Goal: Answer question/provide support

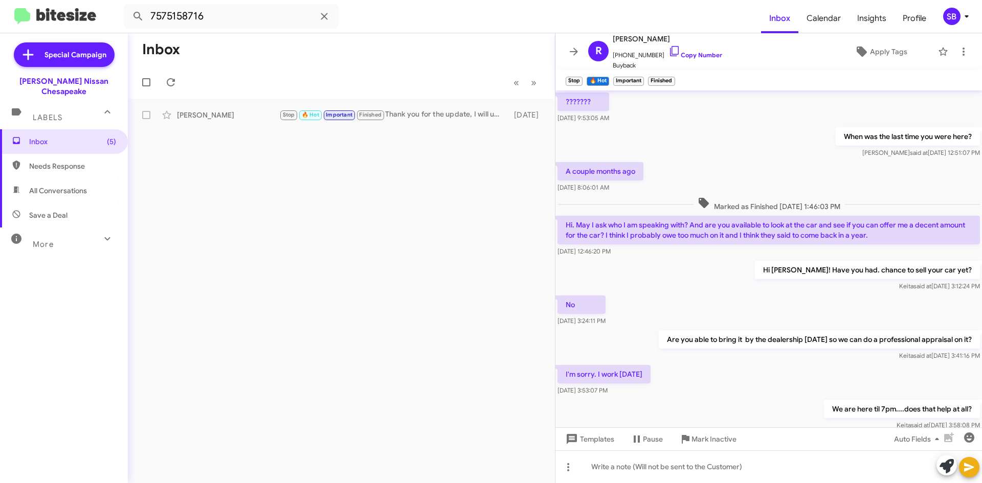
scroll to position [435, 0]
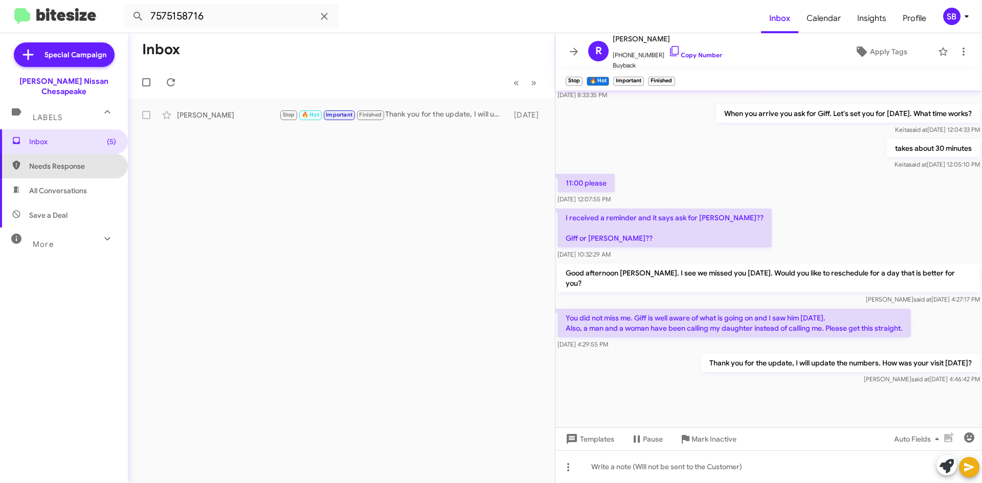
click at [84, 163] on span "Needs Response" at bounding box center [64, 166] width 128 height 25
type input "in:needs-response"
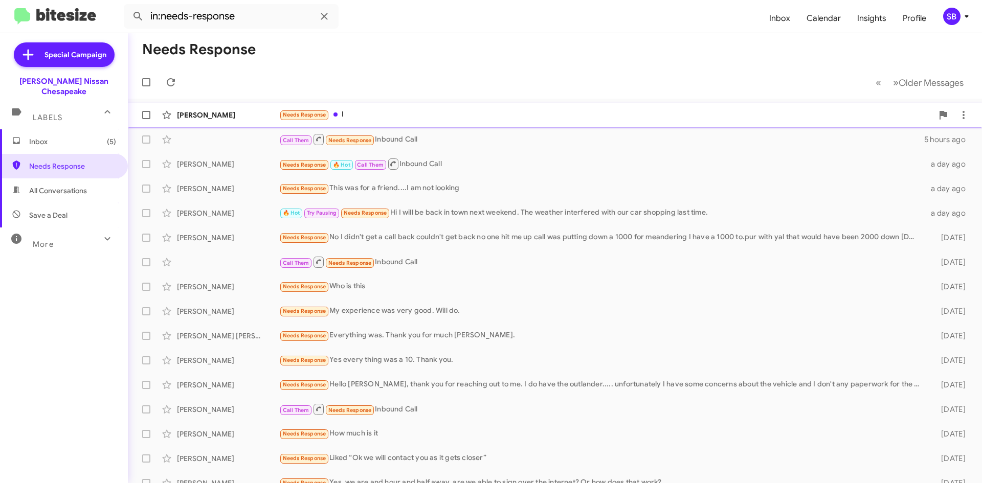
click at [458, 111] on div "Needs Response I" at bounding box center [606, 115] width 654 height 12
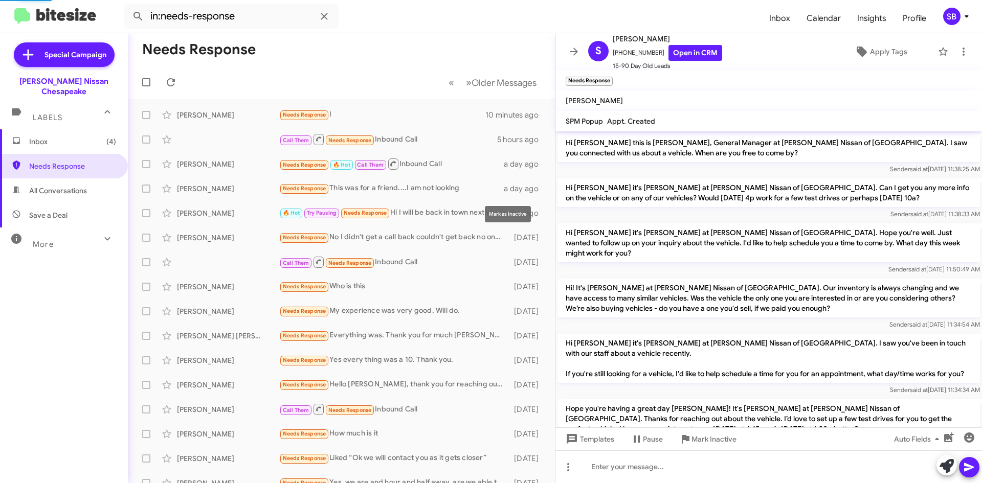
scroll to position [1021, 0]
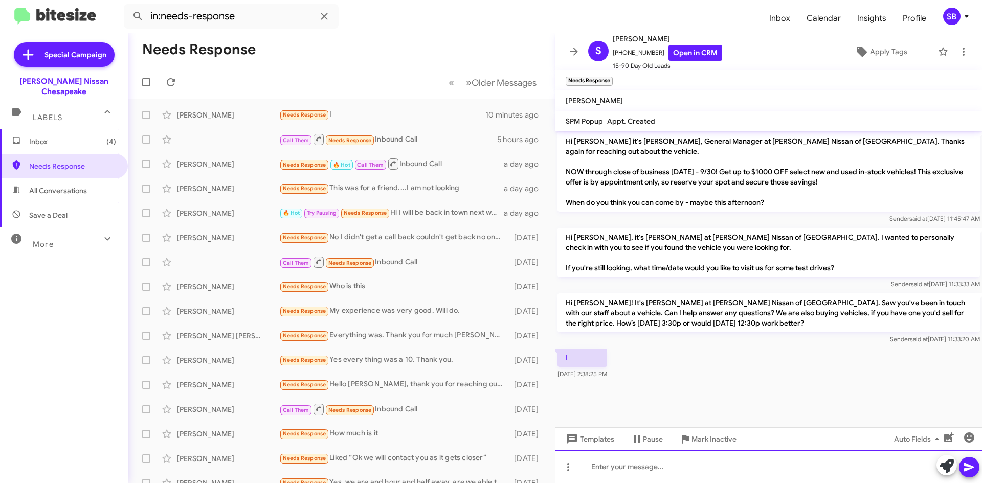
click at [661, 465] on div at bounding box center [769, 467] width 427 height 33
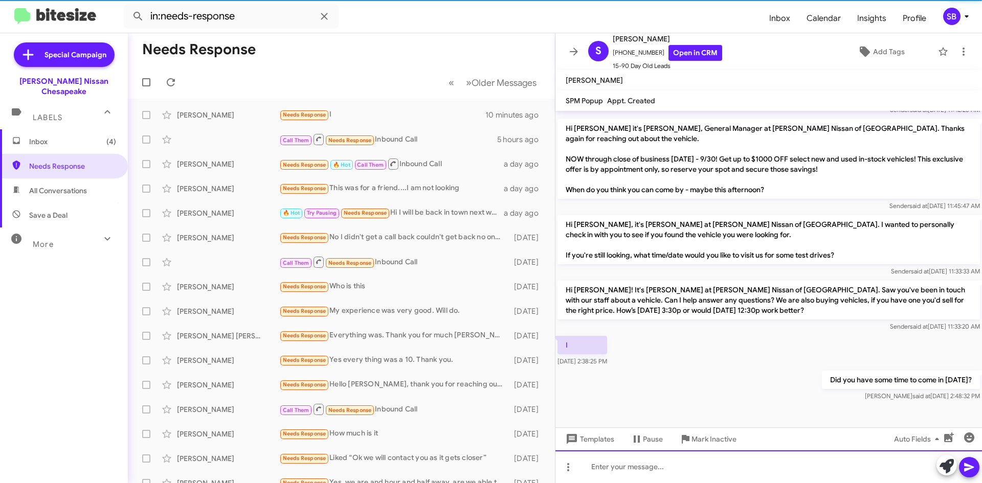
scroll to position [1038, 0]
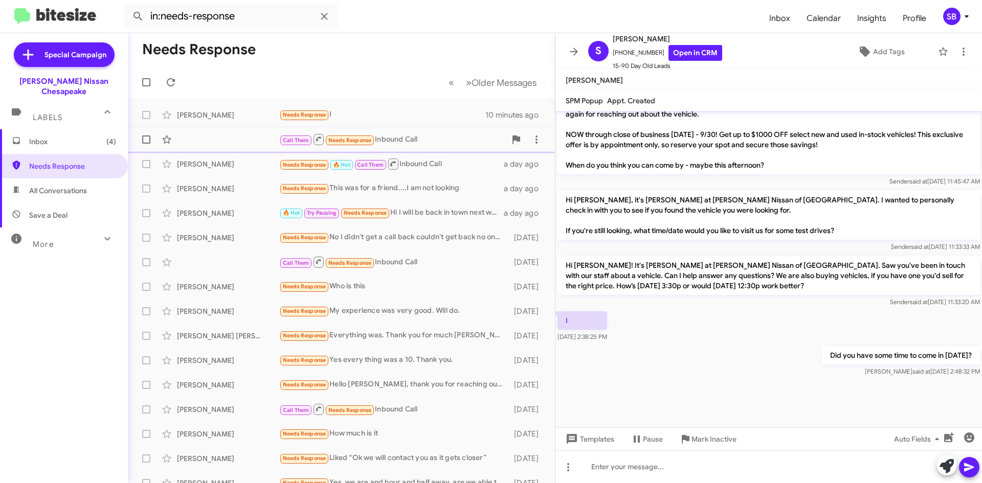
click at [413, 142] on div "Call Them Needs Response Inbound Call" at bounding box center [392, 139] width 227 height 13
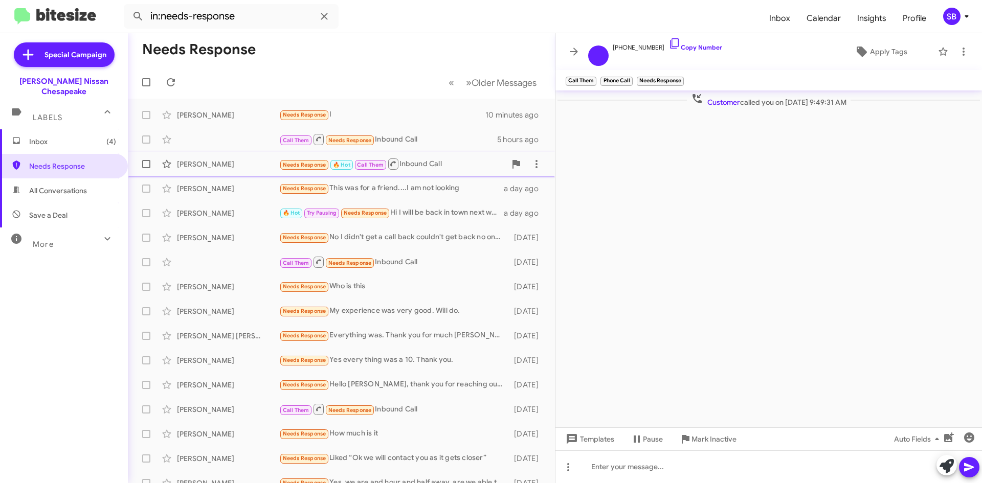
click at [413, 163] on div "Needs Response 🔥 Hot Call Them Inbound Call" at bounding box center [392, 164] width 227 height 13
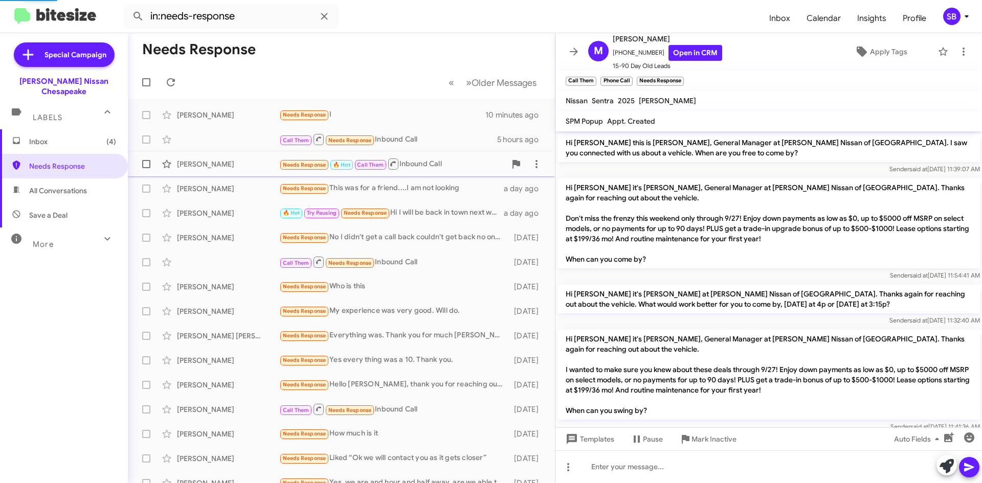
scroll to position [300, 0]
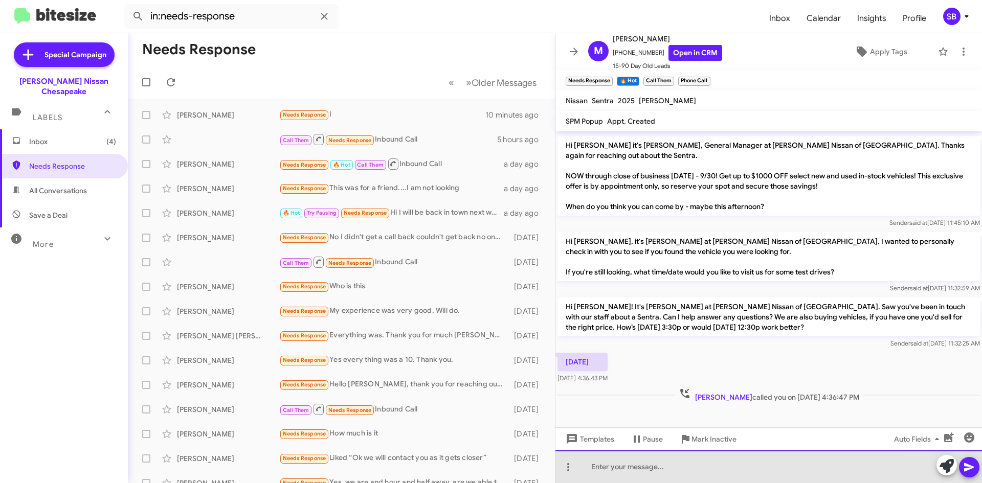
click at [619, 472] on div at bounding box center [769, 467] width 427 height 33
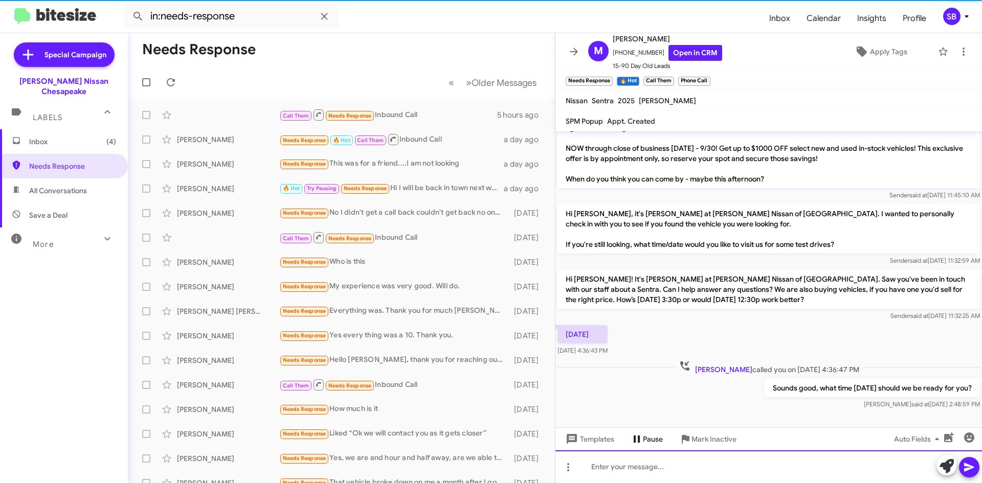
scroll to position [338, 0]
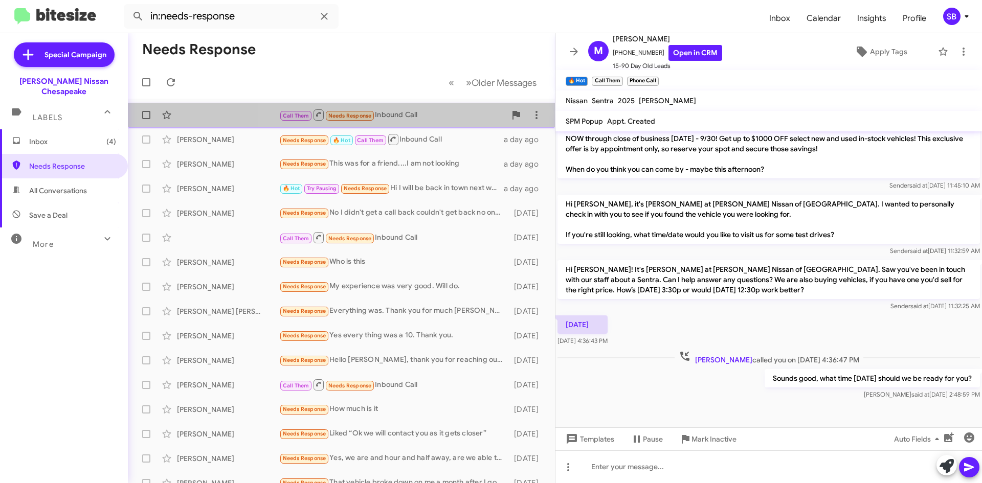
click at [410, 110] on div "Call Them Needs Response Inbound Call" at bounding box center [392, 114] width 227 height 13
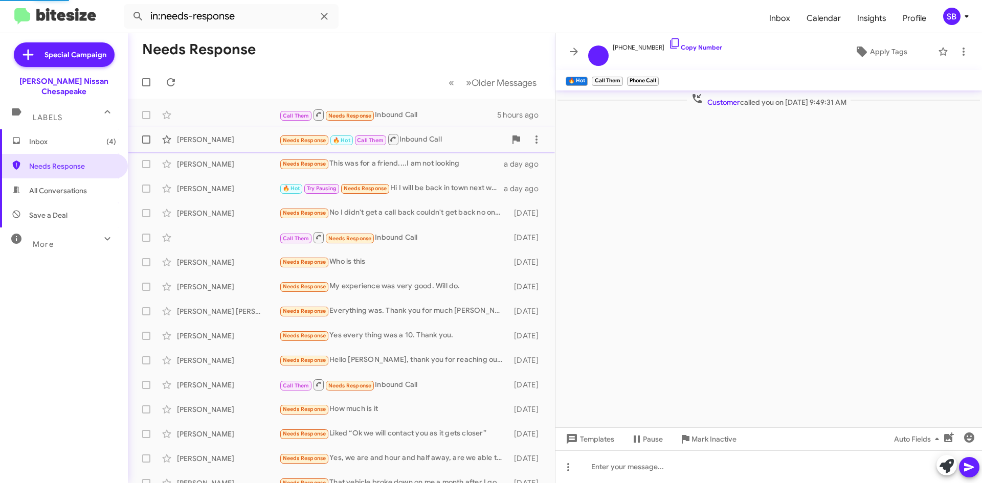
click at [423, 133] on div "[PERSON_NAME] Needs Response 🔥 Hot Call Them Inbound Call a day ago" at bounding box center [341, 139] width 411 height 20
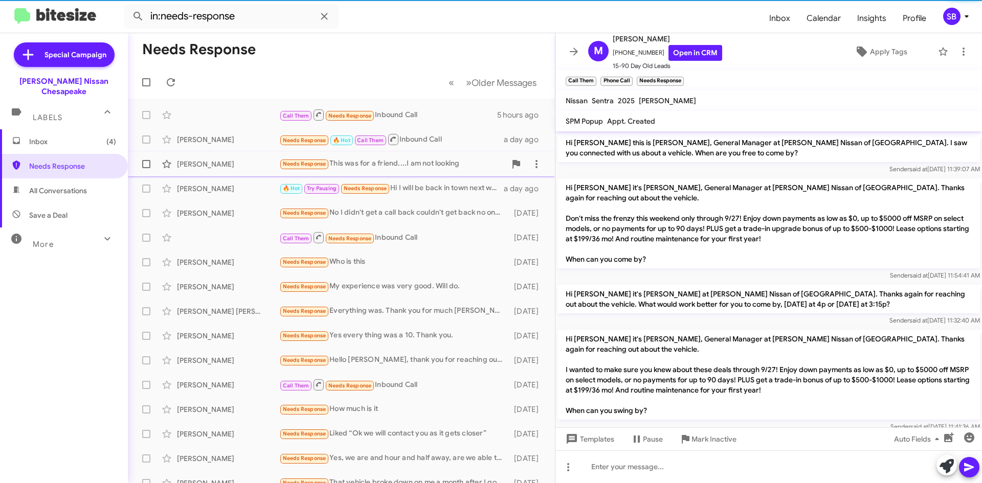
scroll to position [338, 0]
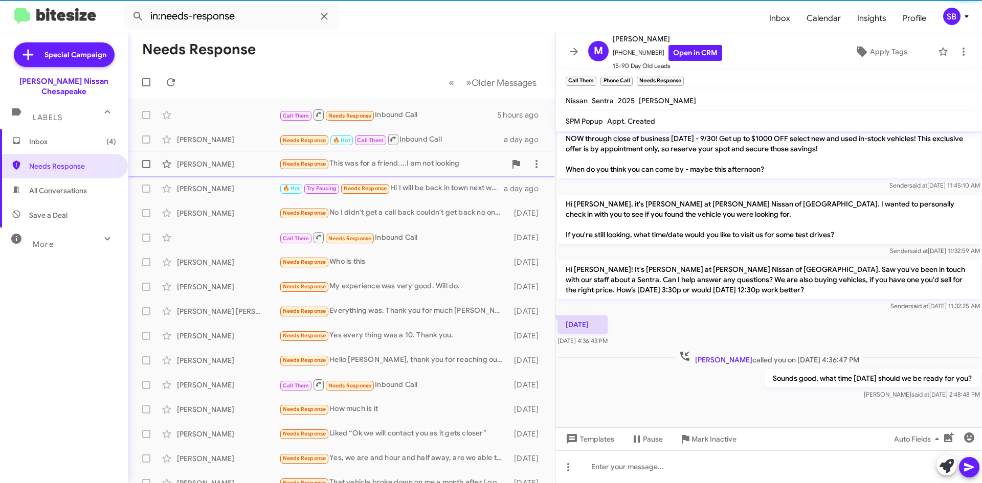
click at [426, 158] on div "Needs Response This was for a friend....I am not looking" at bounding box center [392, 164] width 227 height 12
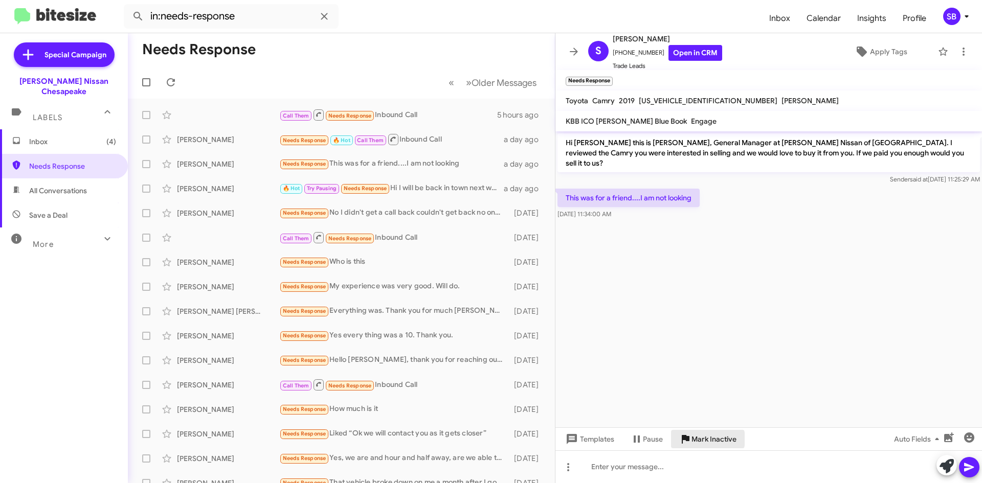
click at [704, 439] on span "Mark Inactive" at bounding box center [714, 439] width 45 height 18
